Goal: Information Seeking & Learning: Understand process/instructions

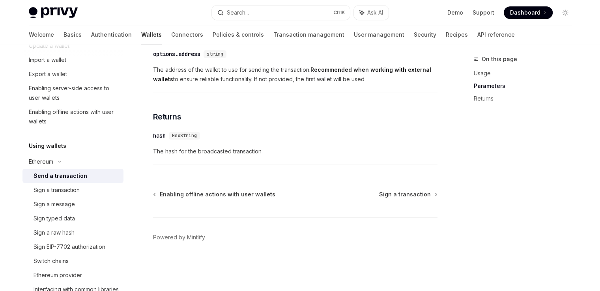
scroll to position [106, 0]
click at [83, 187] on div "Sign a transaction" at bounding box center [76, 189] width 85 height 9
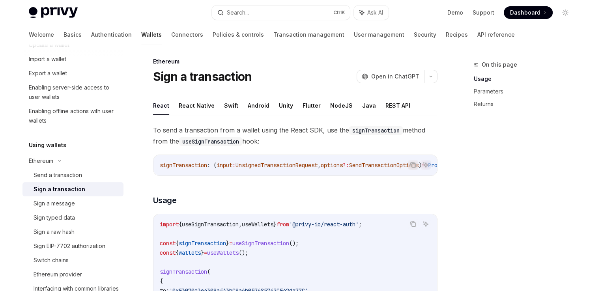
scroll to position [4, 0]
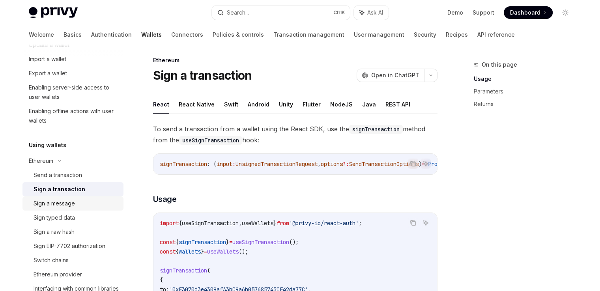
click at [86, 209] on link "Sign a message" at bounding box center [72, 203] width 101 height 14
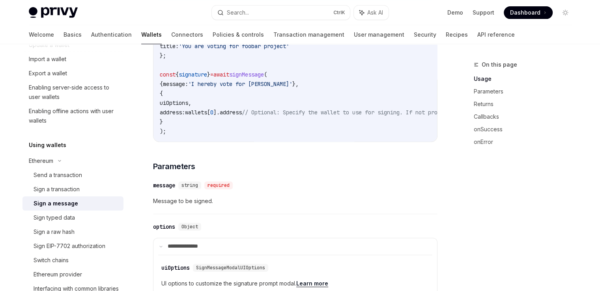
scroll to position [287, 0]
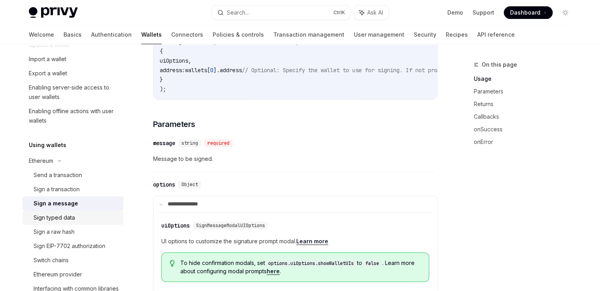
click at [85, 219] on div "Sign typed data" at bounding box center [76, 217] width 85 height 9
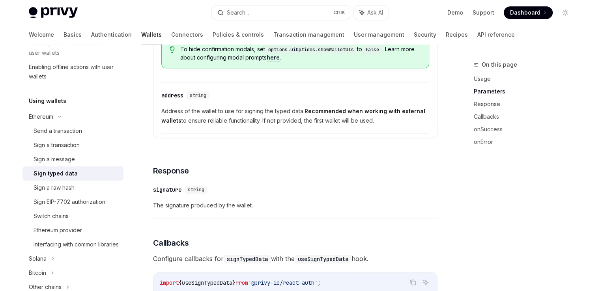
scroll to position [149, 0]
click at [74, 244] on div "Interfacing with common libraries" at bounding box center [76, 245] width 85 height 9
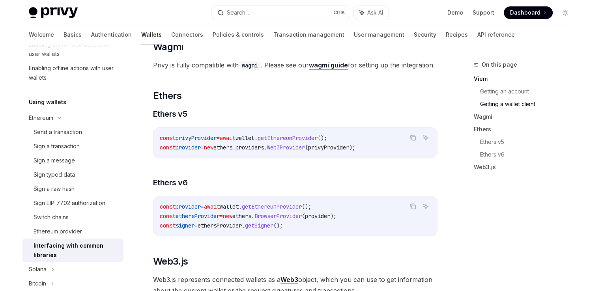
scroll to position [787, 0]
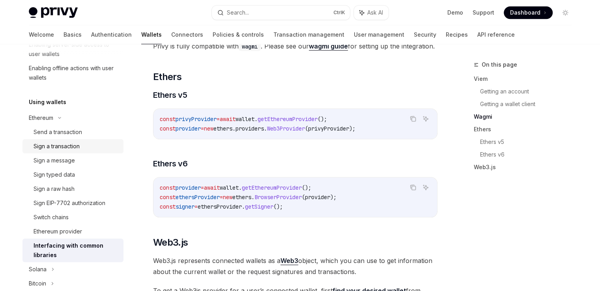
click at [71, 151] on link "Sign a transaction" at bounding box center [72, 146] width 101 height 14
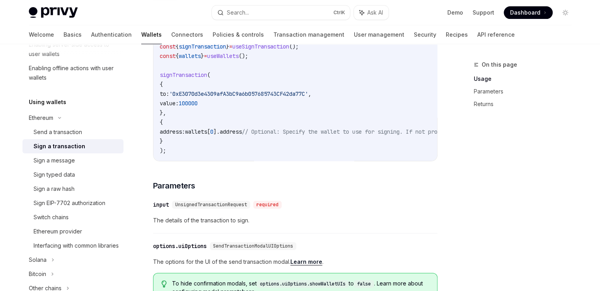
scroll to position [200, 0]
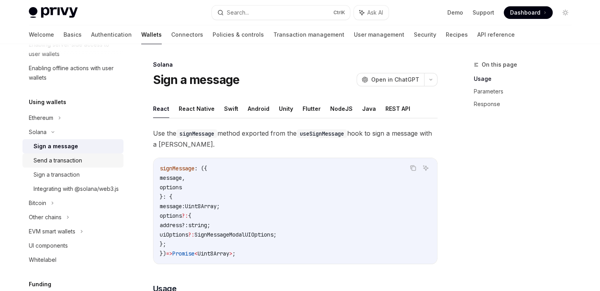
click at [83, 158] on div "Send a transaction" at bounding box center [76, 160] width 85 height 9
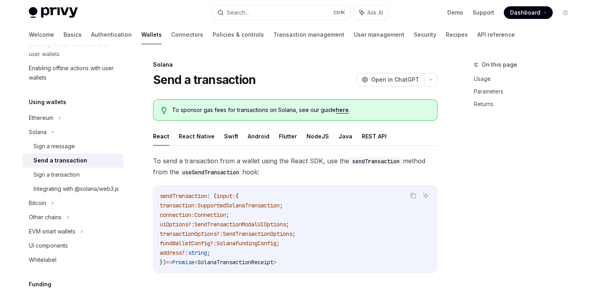
click at [80, 163] on div "Send a transaction" at bounding box center [61, 160] width 54 height 9
click at [82, 161] on div "Send a transaction" at bounding box center [61, 160] width 54 height 9
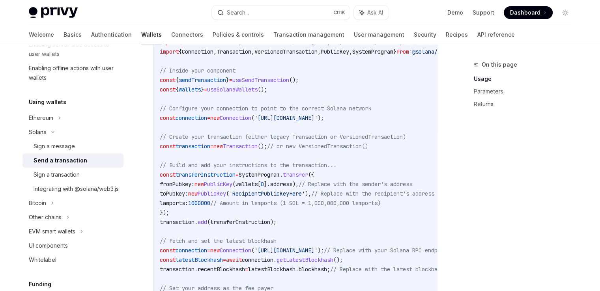
click at [346, 210] on code "import { useSendTransaction , useSolanaWallets } from '@privy-io/react-auth/sol…" at bounding box center [368, 212] width 417 height 350
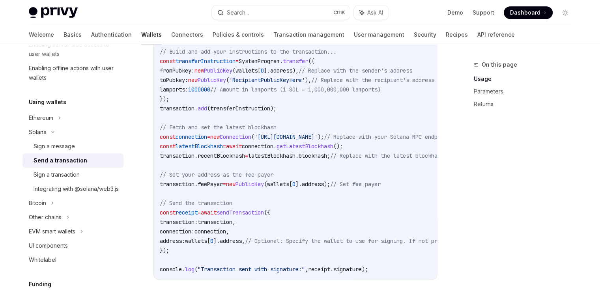
scroll to position [394, 0]
click at [392, 201] on code "import { useSendTransaction , useSolanaWallets } from '@privy-io/react-auth/sol…" at bounding box center [368, 98] width 417 height 350
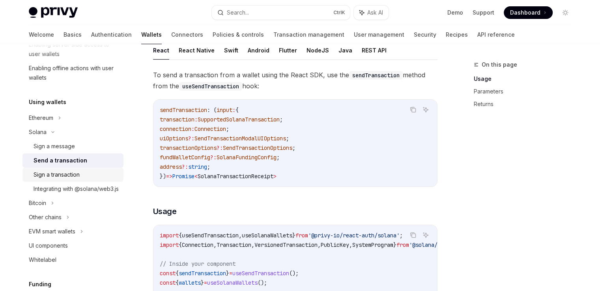
scroll to position [86, 0]
click at [66, 175] on div "Sign a transaction" at bounding box center [57, 174] width 46 height 9
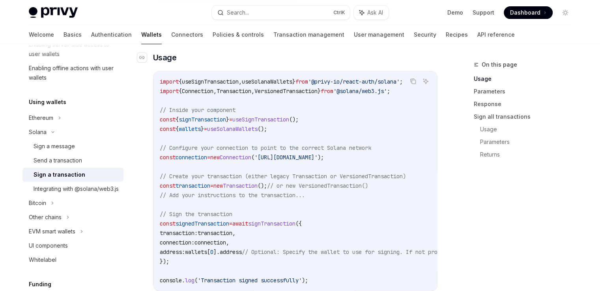
scroll to position [254, 0]
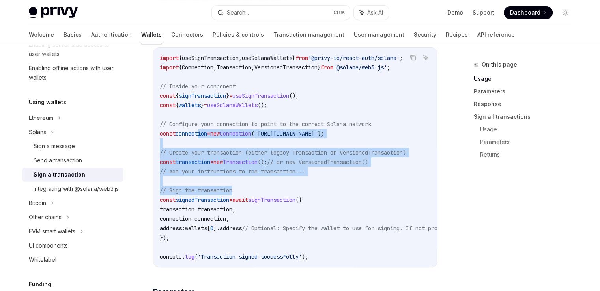
drag, startPoint x: 200, startPoint y: 137, endPoint x: 294, endPoint y: 190, distance: 107.8
click at [293, 190] on code "import { useSignTransaction , useSolanaWallets } from '@privy-io/react-auth/sol…" at bounding box center [366, 157] width 413 height 208
click at [346, 194] on code "import { useSignTransaction , useSolanaWallets } from '@privy-io/react-auth/sol…" at bounding box center [366, 157] width 413 height 208
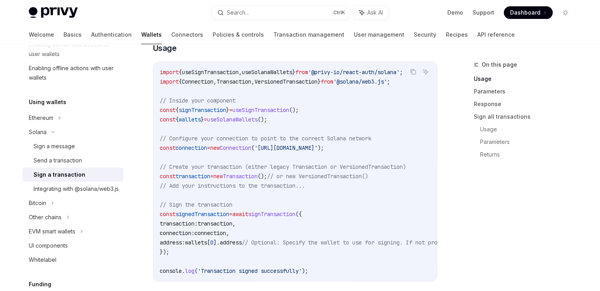
scroll to position [238, 0]
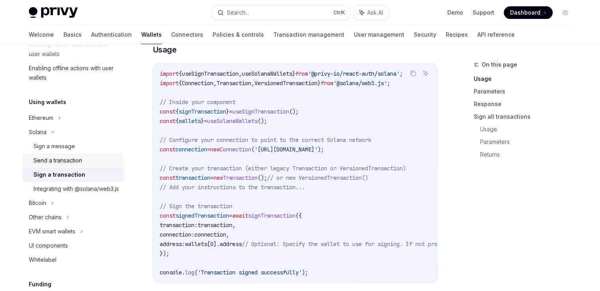
click at [73, 159] on div "Send a transaction" at bounding box center [58, 160] width 49 height 9
type textarea "*"
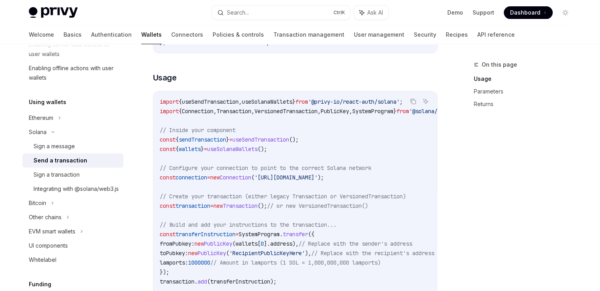
scroll to position [220, 0]
click at [289, 136] on span "useSendTransaction" at bounding box center [260, 139] width 57 height 7
copy span "useSendTransaction"
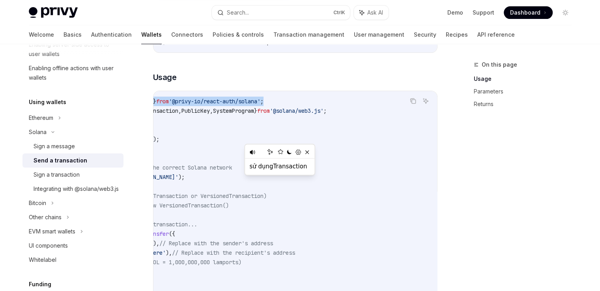
scroll to position [0, 179]
drag, startPoint x: 156, startPoint y: 99, endPoint x: 255, endPoint y: 99, distance: 98.6
click at [255, 99] on div "import { useSendTransaction , useSolanaWallets } from '@privy-io/react-auth/sol…" at bounding box center [295, 271] width 284 height 361
copy span "import { useSendTransaction , useSolanaWallets } from '@privy-io/react-auth/sol…"
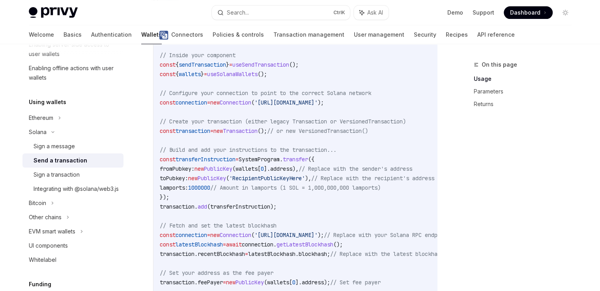
scroll to position [295, 0]
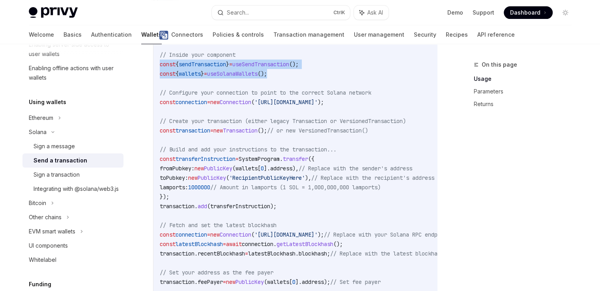
drag, startPoint x: 294, startPoint y: 73, endPoint x: 141, endPoint y: 67, distance: 152.8
copy code "const { sendTransaction } = useSendTransaction (); const { wallets } = useSolan…"
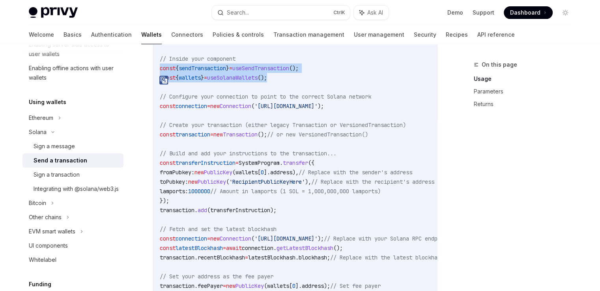
scroll to position [290, 0]
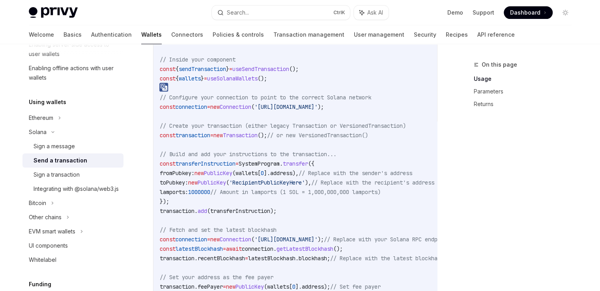
click at [349, 111] on code "import { useSendTransaction , useSolanaWallets } from '@privy-io/react-auth/sol…" at bounding box center [368, 201] width 417 height 350
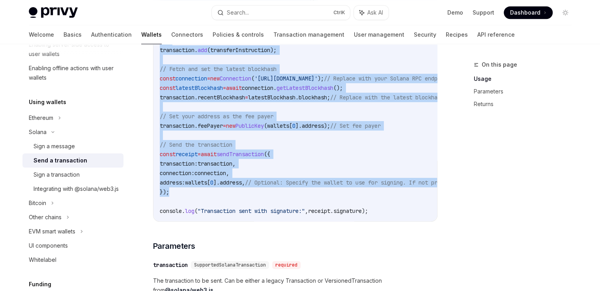
scroll to position [452, 0]
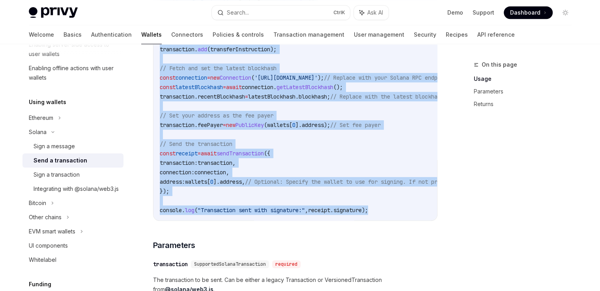
drag, startPoint x: 159, startPoint y: 106, endPoint x: 404, endPoint y: 217, distance: 268.7
click at [404, 217] on div "import { useSendTransaction , useSolanaWallets } from '@privy-io/react-auth/sol…" at bounding box center [295, 39] width 284 height 361
copy code "import { useSendTransaction , useSolanaWallets } from '@privy-io/react-auth/sol…"
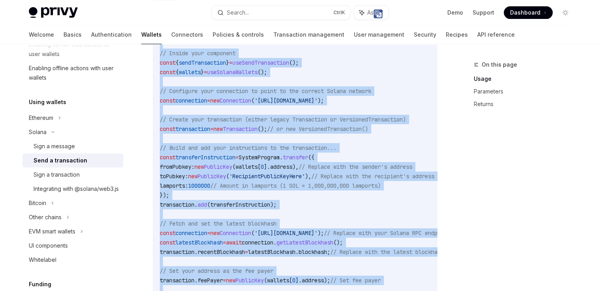
scroll to position [189, 0]
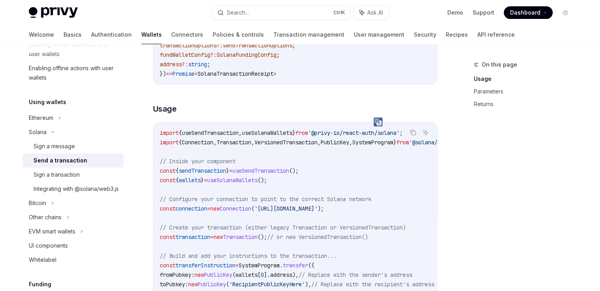
click at [481, 182] on div "On this page Usage Parameters Returns" at bounding box center [518, 175] width 120 height 231
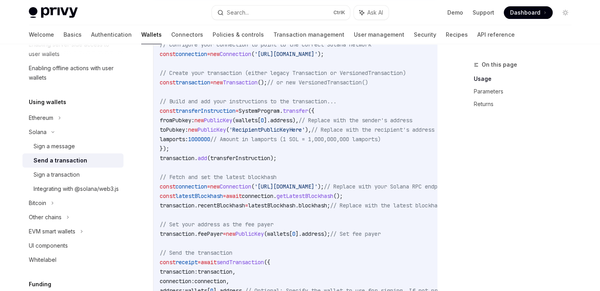
scroll to position [0, 0]
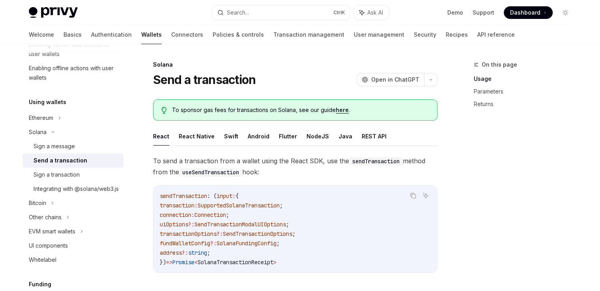
click at [552, 81] on link "Usage" at bounding box center [526, 79] width 104 height 13
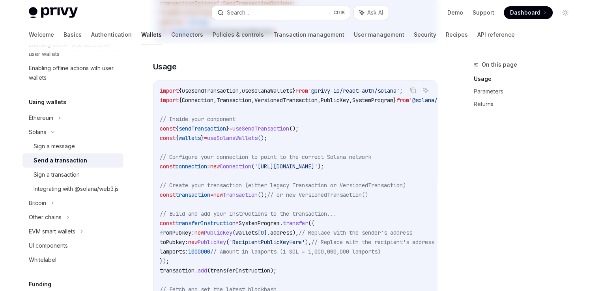
scroll to position [232, 0]
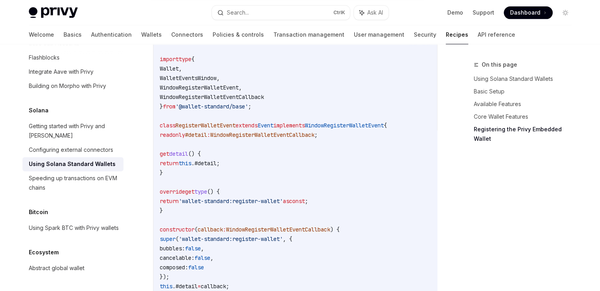
scroll to position [1027, 0]
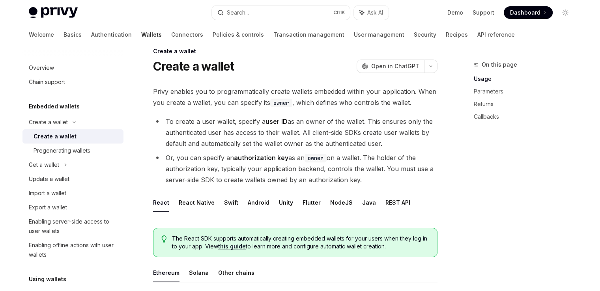
scroll to position [3, 0]
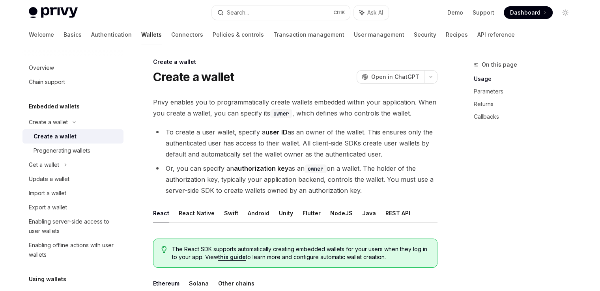
click at [600, 51] on html "Privy Docs home page Search... Ctrl K Ask AI Demo Support Dashboard Dashboard S…" at bounding box center [300, 142] width 600 height 291
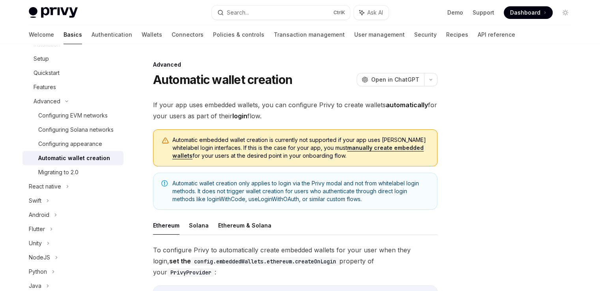
drag, startPoint x: 150, startPoint y: 105, endPoint x: 285, endPoint y: 117, distance: 135.4
drag, startPoint x: 328, startPoint y: 163, endPoint x: 159, endPoint y: 135, distance: 171.9
click at [159, 135] on div "Automatic embedded wallet creation is currently not supported if your app uses …" at bounding box center [295, 147] width 284 height 37
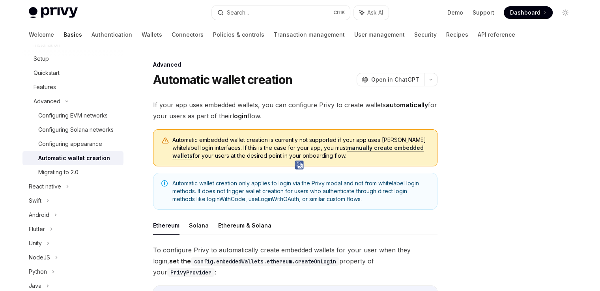
click at [301, 166] on img at bounding box center [299, 165] width 9 height 9
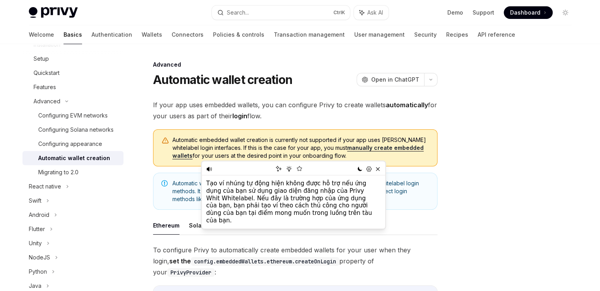
click at [463, 183] on div at bounding box center [518, 175] width 120 height 231
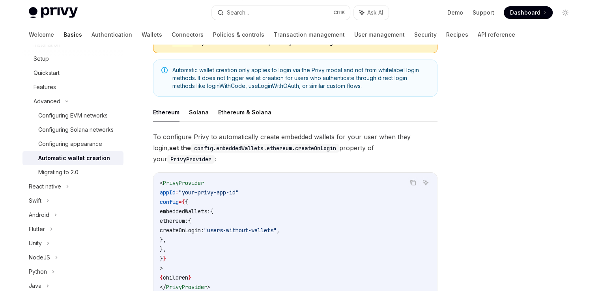
scroll to position [103, 0]
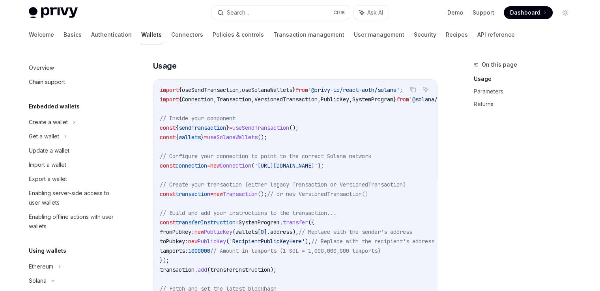
scroll to position [149, 0]
